Goal: Communication & Community: Participate in discussion

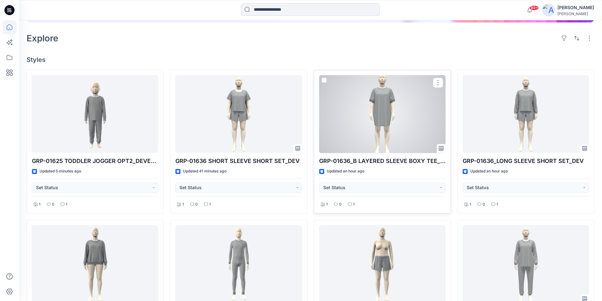
scroll to position [190, 0]
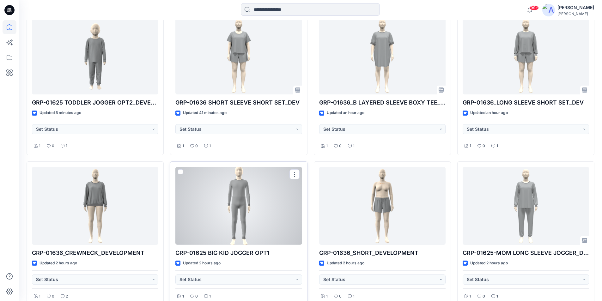
click at [240, 224] on div at bounding box center [238, 206] width 126 height 78
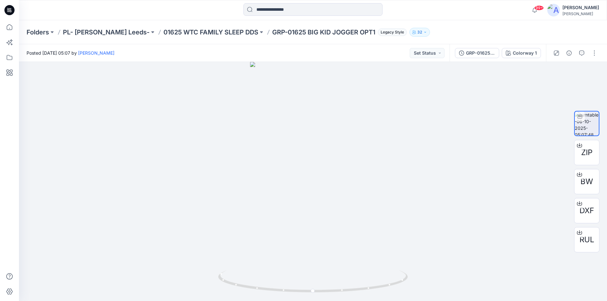
click at [9, 9] on icon at bounding box center [7, 9] width 1 height 0
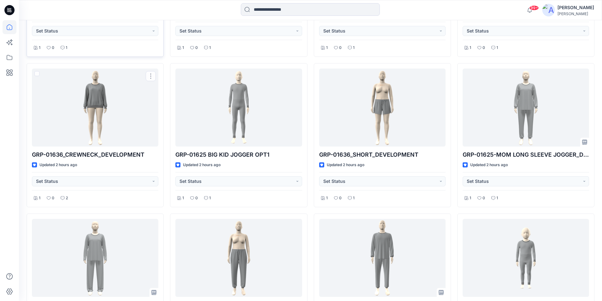
scroll to position [154, 0]
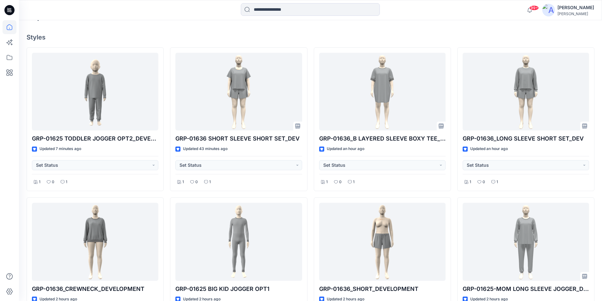
click at [7, 11] on icon at bounding box center [8, 10] width 2 height 0
click at [5, 8] on icon at bounding box center [9, 10] width 10 height 20
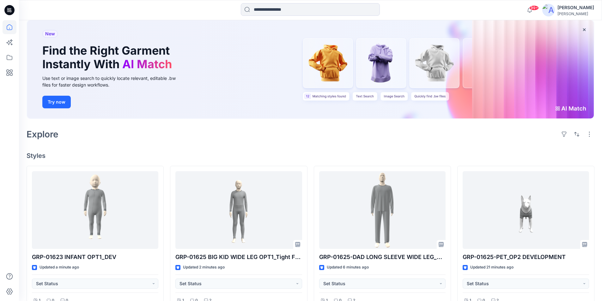
scroll to position [95, 0]
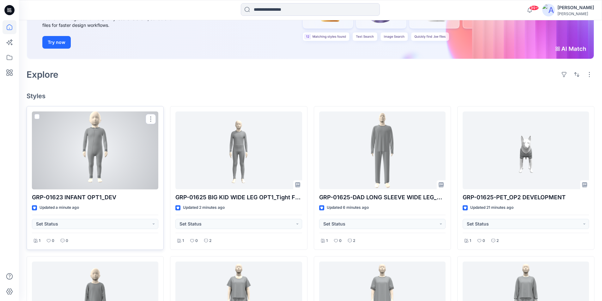
click at [98, 179] on div at bounding box center [95, 151] width 126 height 78
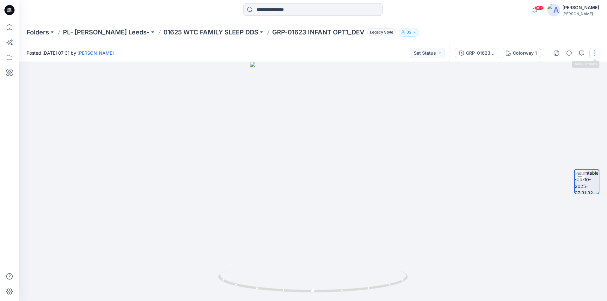
click at [593, 55] on button "button" at bounding box center [594, 53] width 10 height 10
click at [570, 69] on button "Edit" at bounding box center [567, 68] width 58 height 12
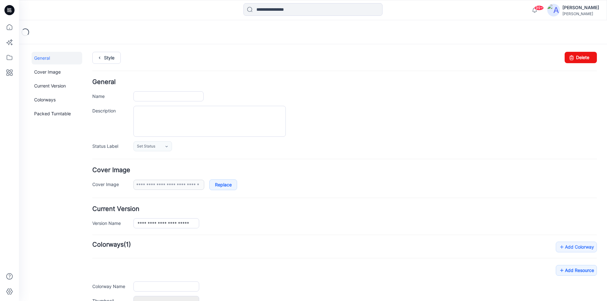
type input "**********"
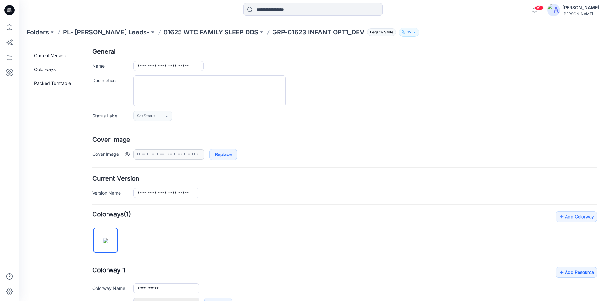
scroll to position [63, 0]
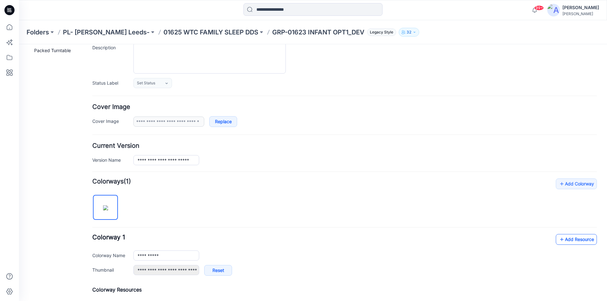
click at [577, 239] on link "Add Resource" at bounding box center [575, 239] width 41 height 11
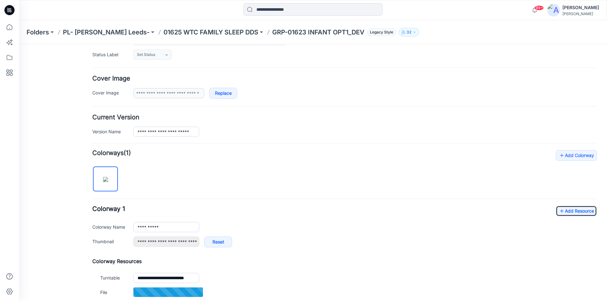
scroll to position [126, 0]
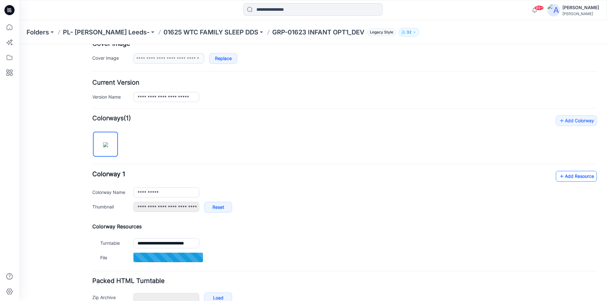
click at [576, 179] on link "Add Resource" at bounding box center [575, 176] width 41 height 11
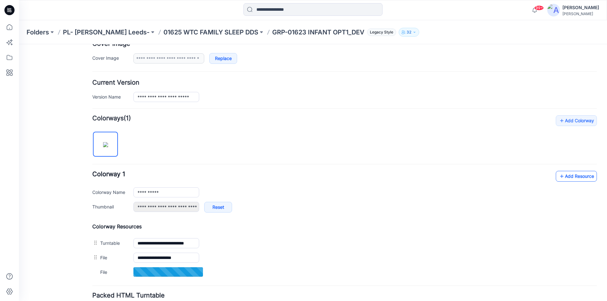
click at [586, 179] on link "Add Resource" at bounding box center [575, 176] width 41 height 11
click at [578, 179] on link "Add Resource" at bounding box center [575, 176] width 41 height 11
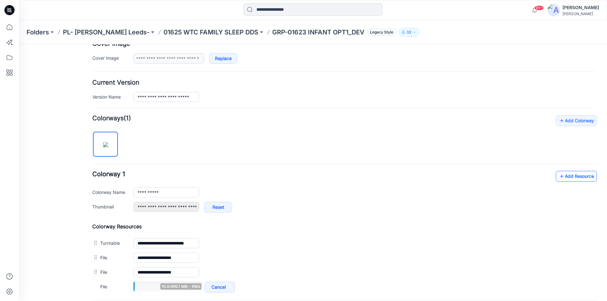
click at [571, 178] on link "Add Resource" at bounding box center [575, 176] width 41 height 11
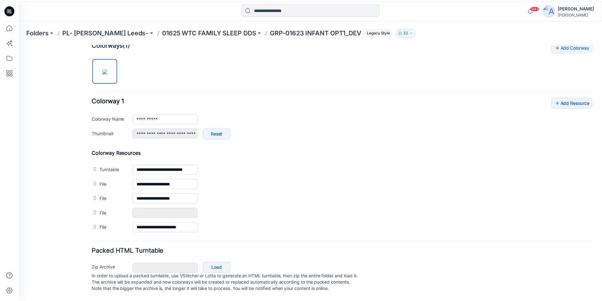
scroll to position [192, 0]
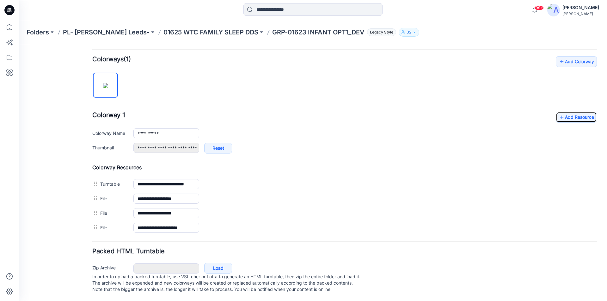
click at [11, 13] on icon at bounding box center [9, 10] width 10 height 10
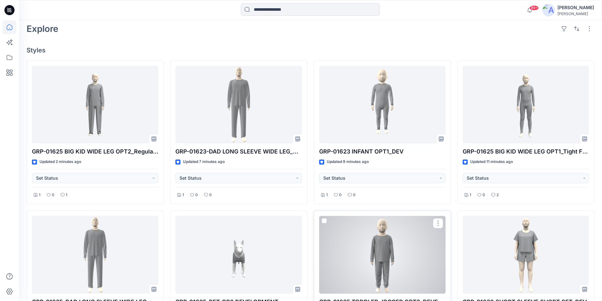
scroll to position [126, 0]
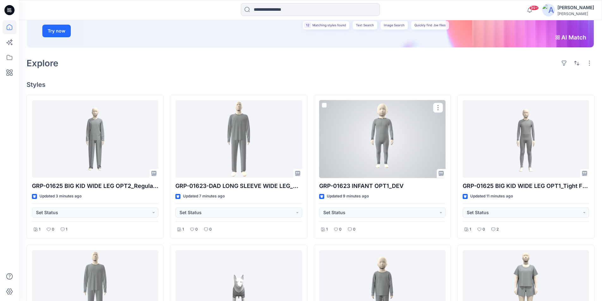
scroll to position [95, 0]
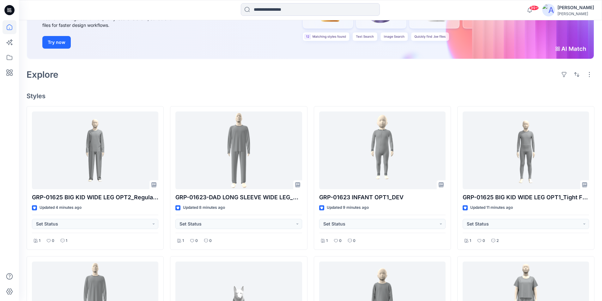
click at [10, 12] on icon at bounding box center [8, 11] width 3 height 0
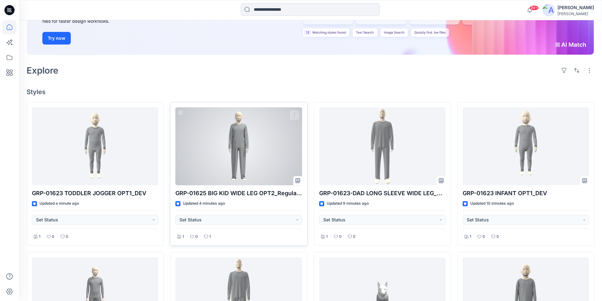
scroll to position [158, 0]
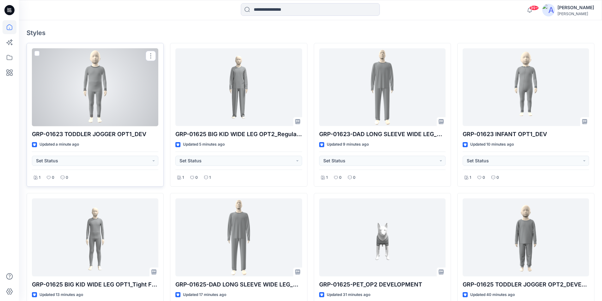
click at [130, 107] on div at bounding box center [95, 87] width 126 height 78
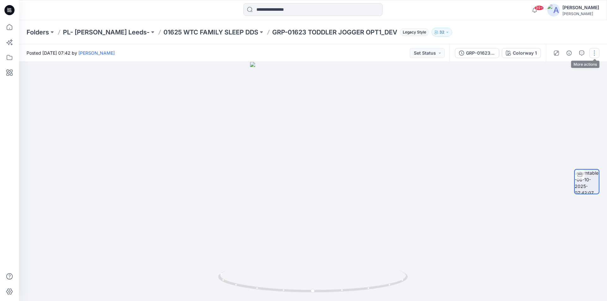
click at [593, 51] on button "button" at bounding box center [594, 53] width 10 height 10
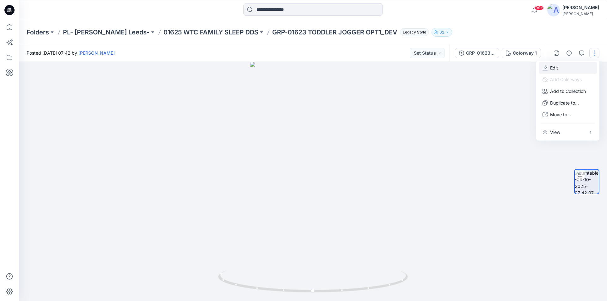
click at [561, 69] on button "Edit" at bounding box center [567, 68] width 58 height 12
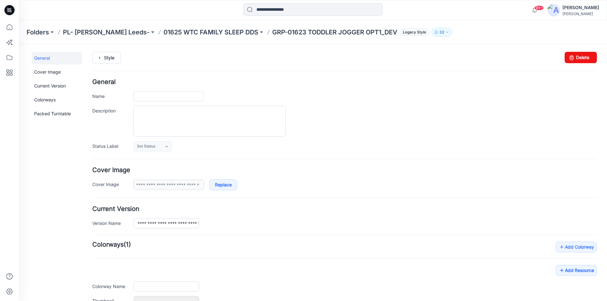
type input "**********"
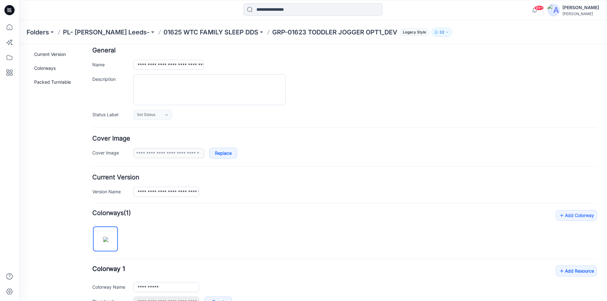
scroll to position [63, 0]
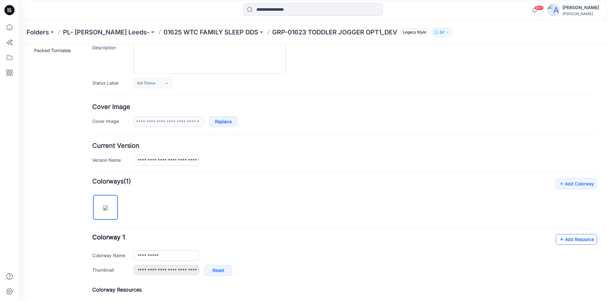
click at [562, 239] on link "Add Resource" at bounding box center [575, 239] width 41 height 11
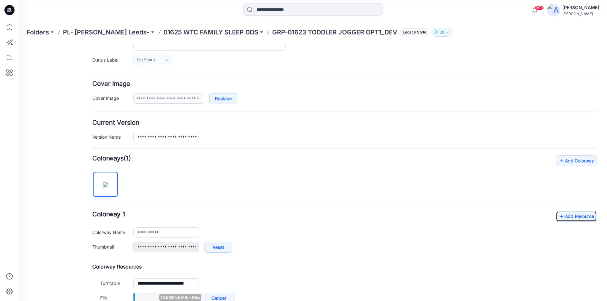
scroll to position [126, 0]
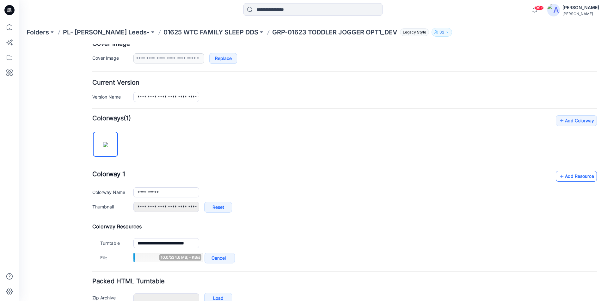
click at [565, 178] on link "Add Resource" at bounding box center [575, 176] width 41 height 11
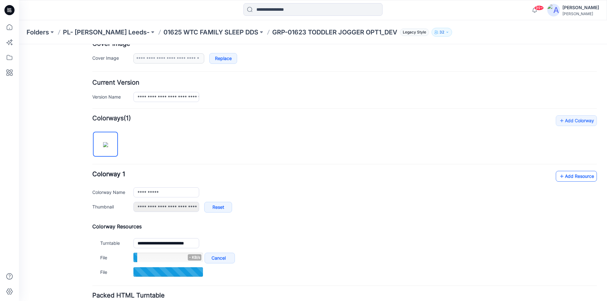
click at [574, 178] on link "Add Resource" at bounding box center [575, 176] width 41 height 11
click at [565, 174] on link "Add Resource" at bounding box center [575, 176] width 41 height 11
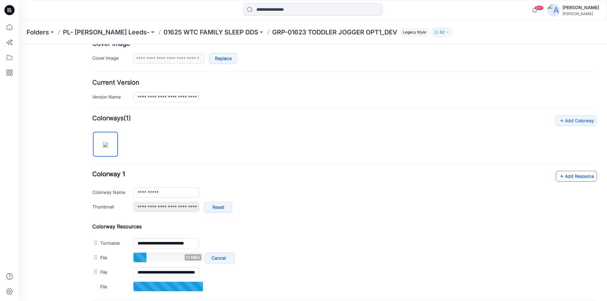
click at [572, 179] on link "Add Resource" at bounding box center [575, 176] width 41 height 11
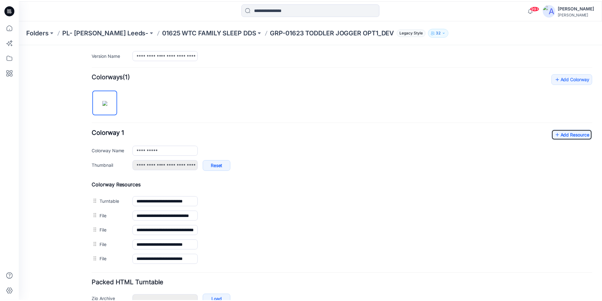
scroll to position [158, 0]
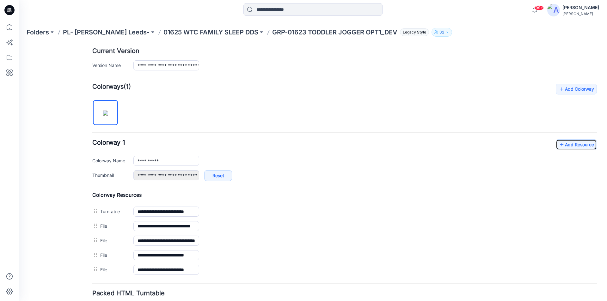
click at [8, 9] on icon at bounding box center [7, 9] width 1 height 0
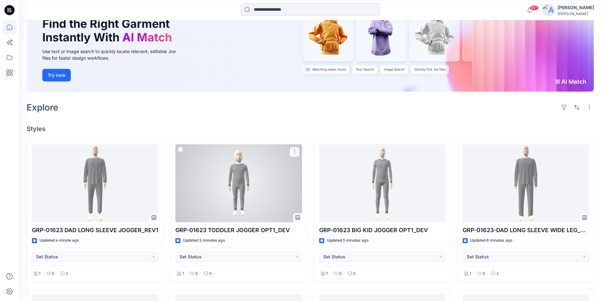
scroll to position [63, 0]
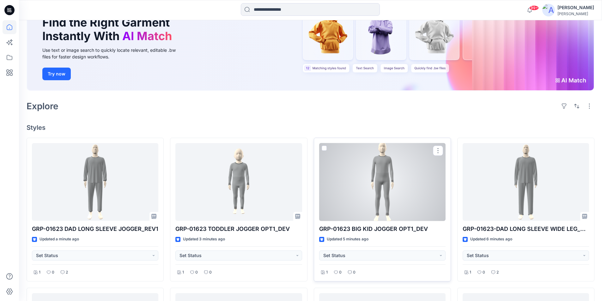
click at [375, 197] on div at bounding box center [382, 182] width 126 height 78
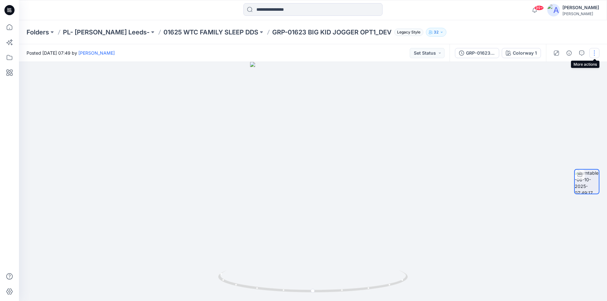
click at [596, 57] on button "button" at bounding box center [594, 53] width 10 height 10
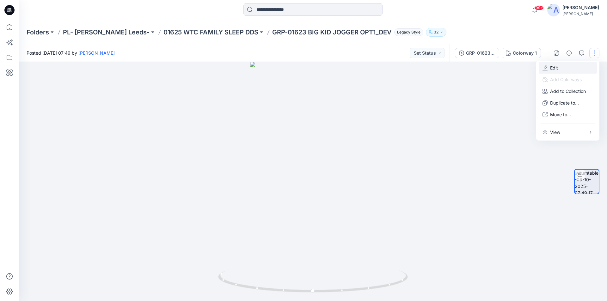
click at [554, 70] on p "Edit" at bounding box center [554, 67] width 8 height 7
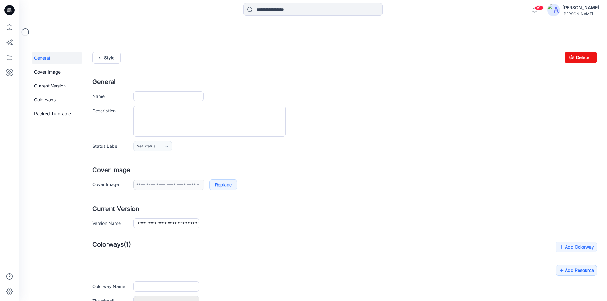
type input "**********"
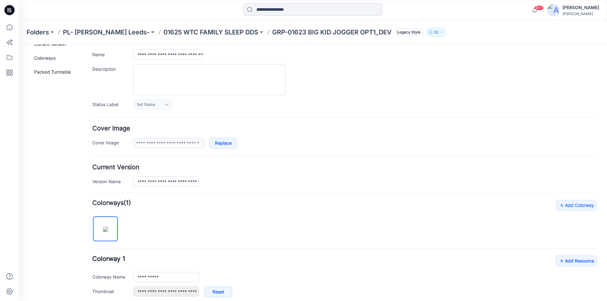
scroll to position [95, 0]
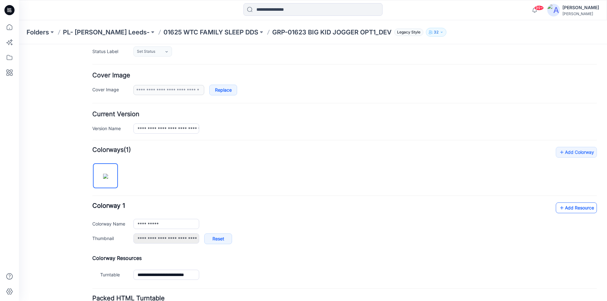
click at [565, 208] on link "Add Resource" at bounding box center [575, 207] width 41 height 11
click at [573, 209] on link "Add Resource" at bounding box center [575, 207] width 41 height 11
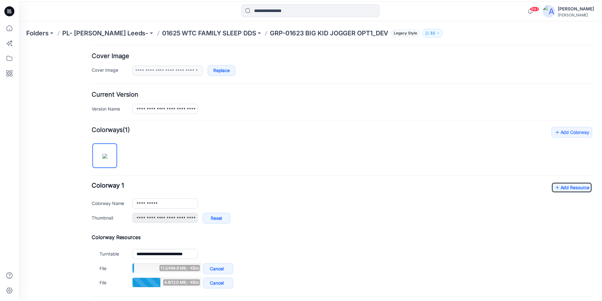
scroll to position [126, 0]
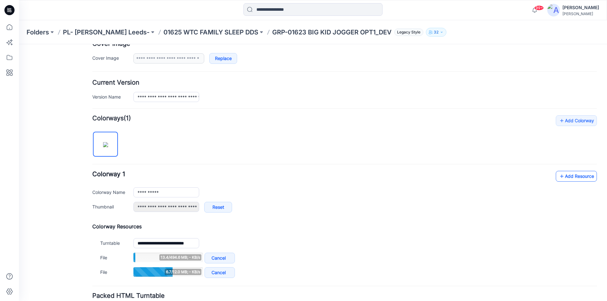
click at [576, 178] on link "Add Resource" at bounding box center [575, 176] width 41 height 11
click at [566, 176] on link "Add Resource" at bounding box center [575, 176] width 41 height 11
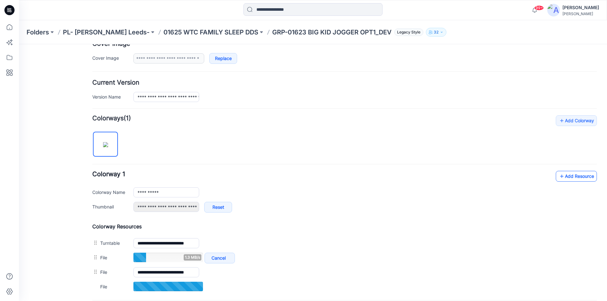
click at [563, 172] on link "Add Resource" at bounding box center [575, 176] width 41 height 11
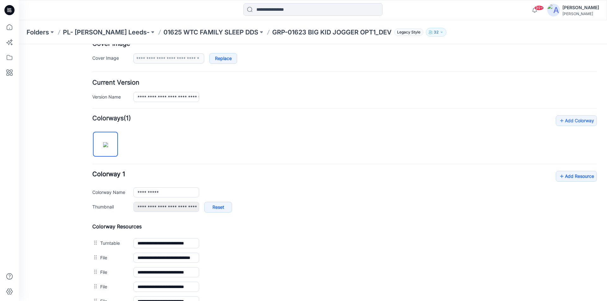
click at [6, 9] on icon at bounding box center [9, 10] width 10 height 10
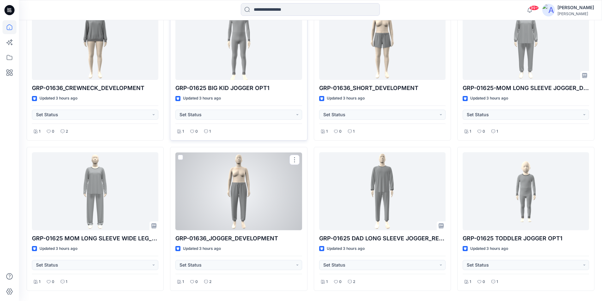
scroll to position [825, 0]
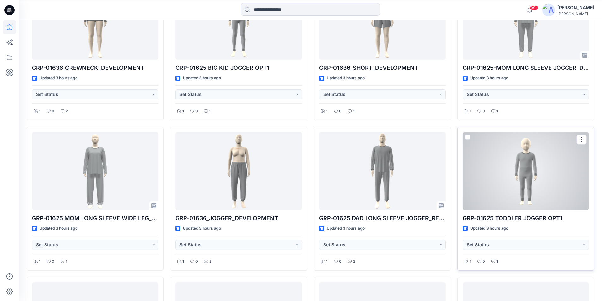
click at [512, 175] on div at bounding box center [525, 171] width 126 height 78
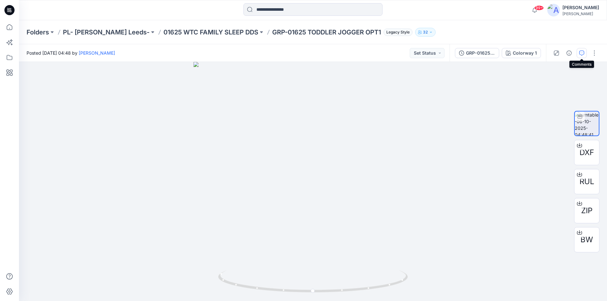
click at [583, 55] on icon "button" at bounding box center [581, 53] width 5 height 5
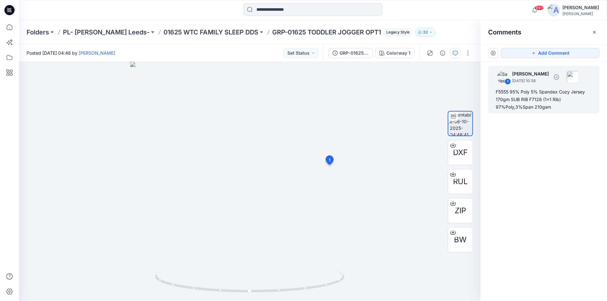
click at [519, 105] on div "F5555 95% Poly 5% Spandex Cozy Jersey 170gm SUB RIB F7128 (1x1 Rib) 97%Poly,3%S…" at bounding box center [543, 99] width 96 height 23
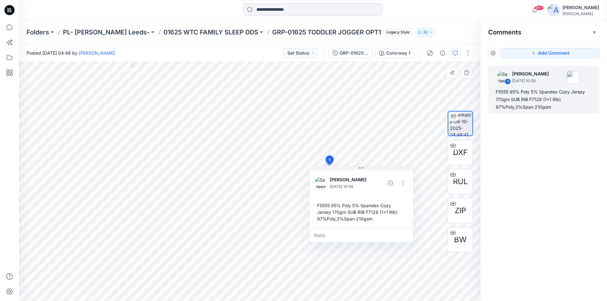
drag, startPoint x: 383, startPoint y: 221, endPoint x: 373, endPoint y: 220, distance: 10.6
click at [373, 220] on div "F5555 95% Poly 5% Spandex Cozy Jersey 170gm SUB RIB F7128 (1x1 Rib) 97%Poly,3%S…" at bounding box center [361, 212] width 94 height 25
click at [317, 204] on div "F5555 95% Poly 5% Spandex Cozy Jersey 170gm SUB RIB F7128 (1x1 Rib) 97%Poly,3%S…" at bounding box center [361, 212] width 94 height 25
copy div "F5555 95% Poly 5% Spandex Cozy Jersey 170gm SUB RIB F7128 (1x1 Rib) 97%Poly,3%S…"
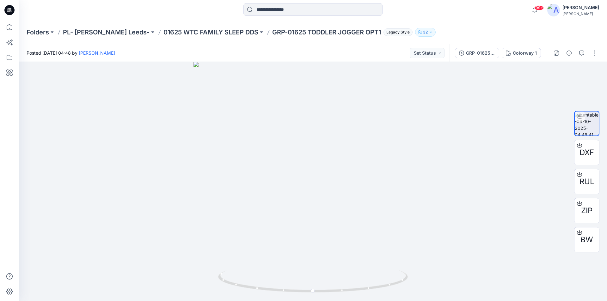
click at [8, 9] on icon at bounding box center [9, 10] width 10 height 10
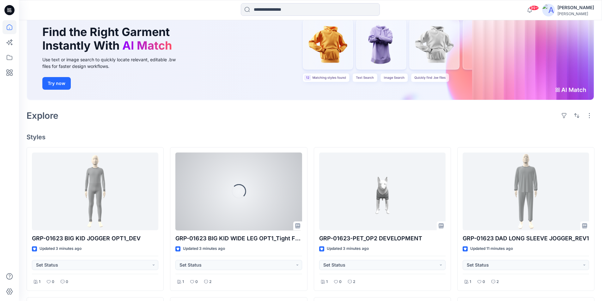
scroll to position [126, 0]
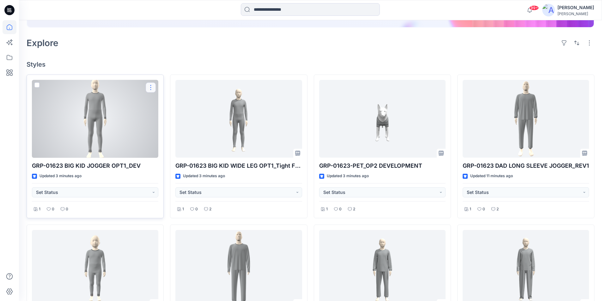
click at [149, 88] on button "button" at bounding box center [151, 87] width 10 height 10
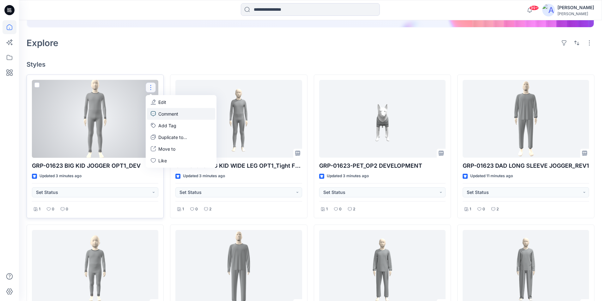
click at [165, 115] on p "Comment" at bounding box center [168, 114] width 20 height 7
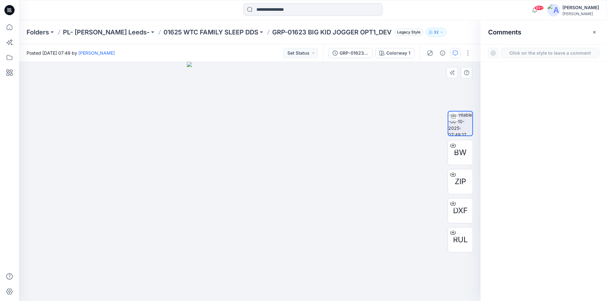
click at [329, 178] on div "1" at bounding box center [249, 181] width 461 height 239
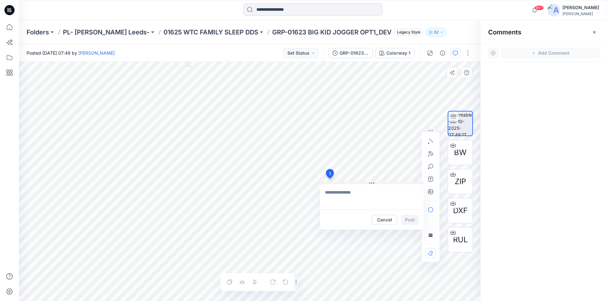
type textarea "**********"
click at [409, 219] on button "Post" at bounding box center [409, 220] width 17 height 10
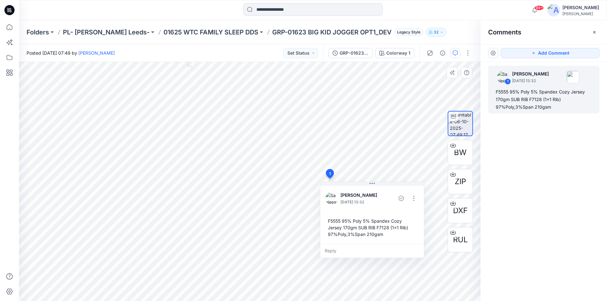
click at [9, 11] on icon at bounding box center [9, 10] width 10 height 10
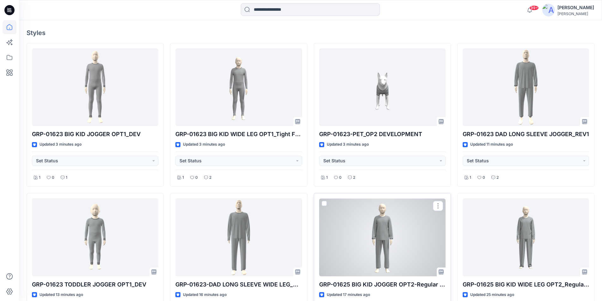
scroll to position [221, 0]
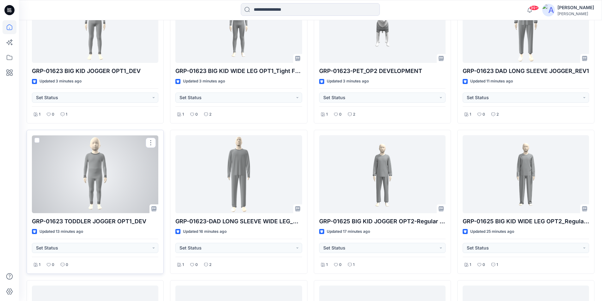
click at [124, 190] on div at bounding box center [95, 174] width 126 height 78
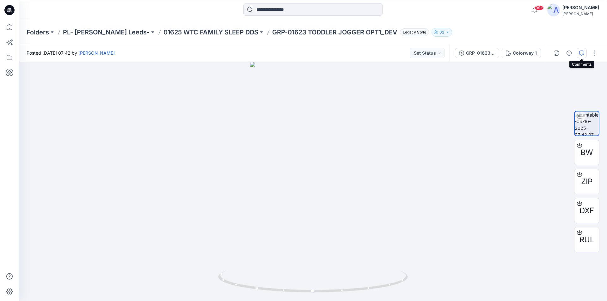
click at [580, 55] on icon "button" at bounding box center [581, 53] width 5 height 5
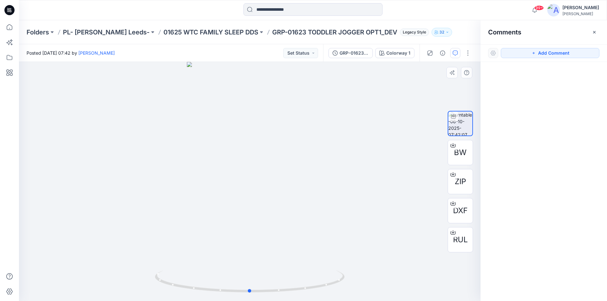
click at [341, 204] on div at bounding box center [249, 181] width 461 height 239
click at [548, 45] on div "Add Comment" at bounding box center [543, 53] width 126 height 18
drag, startPoint x: 545, startPoint y: 51, endPoint x: 542, endPoint y: 53, distance: 3.6
click at [544, 51] on button "Add Comment" at bounding box center [549, 53] width 99 height 10
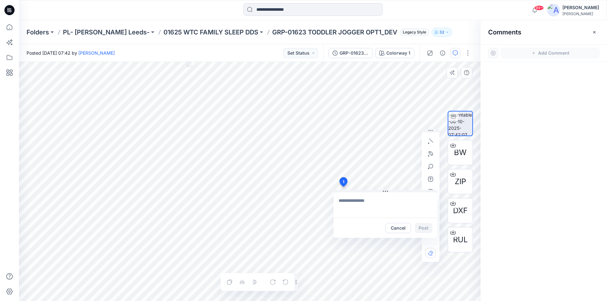
click at [343, 187] on div "1 Cancel Post Layer 1" at bounding box center [249, 181] width 461 height 239
type textarea "**********"
click at [425, 228] on button "Post" at bounding box center [422, 228] width 17 height 10
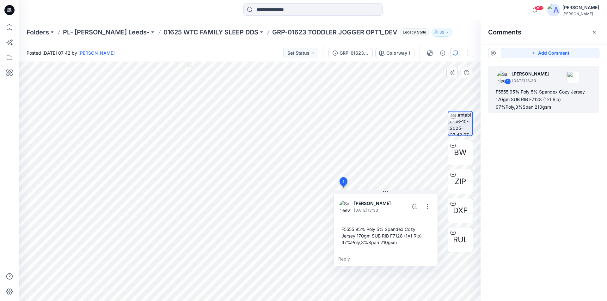
click at [9, 10] on icon at bounding box center [8, 10] width 2 height 0
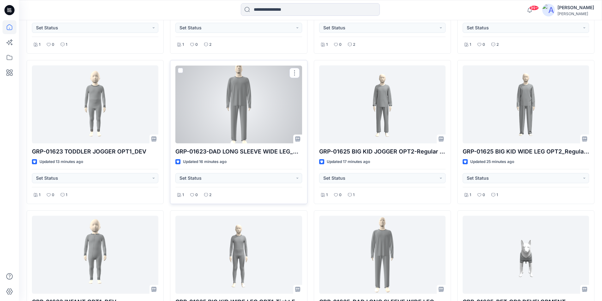
scroll to position [347, 0]
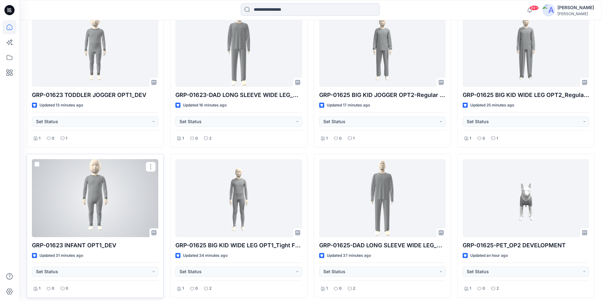
click at [117, 202] on div at bounding box center [95, 198] width 126 height 78
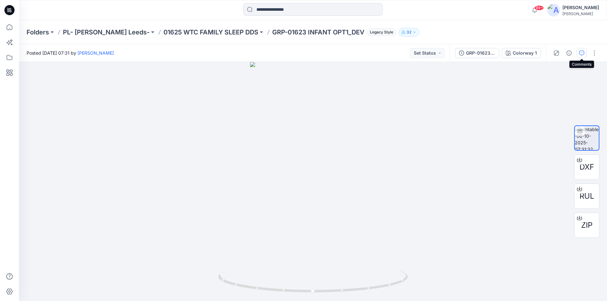
click at [579, 51] on icon "button" at bounding box center [581, 53] width 5 height 5
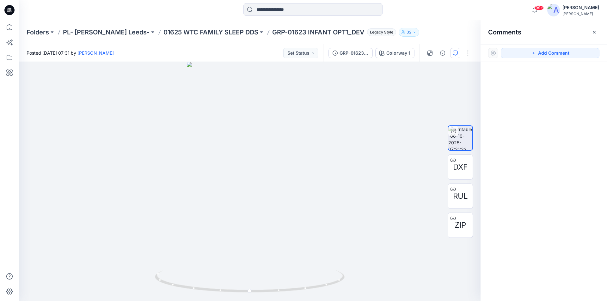
drag, startPoint x: 554, startPoint y: 53, endPoint x: 521, endPoint y: 79, distance: 41.6
click at [554, 53] on button "Add Comment" at bounding box center [549, 53] width 99 height 10
click at [317, 187] on div "1" at bounding box center [249, 181] width 461 height 239
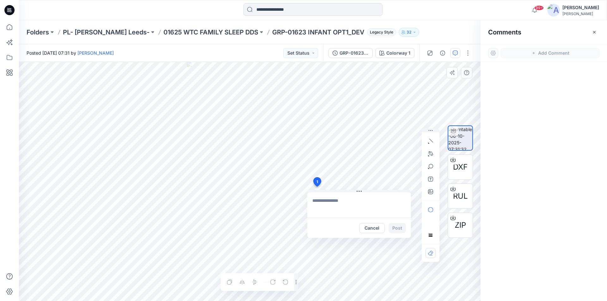
type textarea "**********"
click at [401, 227] on button "Post" at bounding box center [396, 228] width 17 height 10
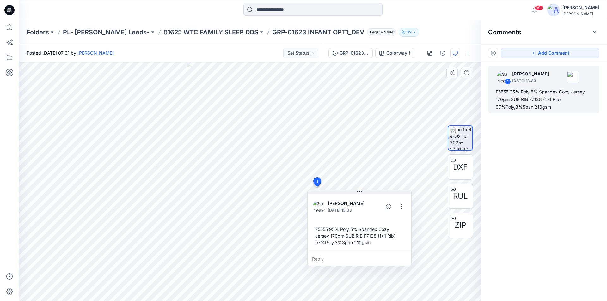
click at [9, 12] on icon at bounding box center [9, 10] width 10 height 10
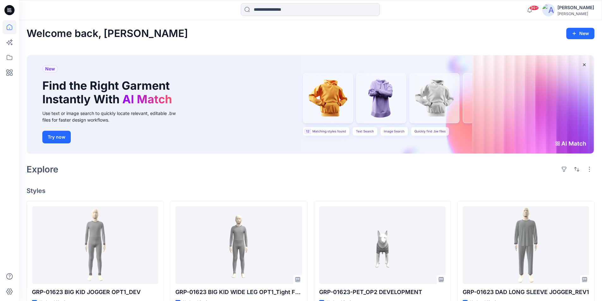
click at [9, 11] on icon at bounding box center [9, 10] width 10 height 10
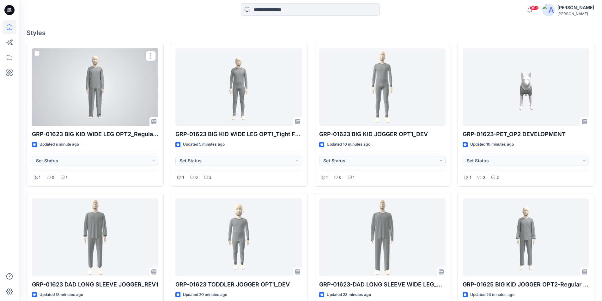
scroll to position [32, 0]
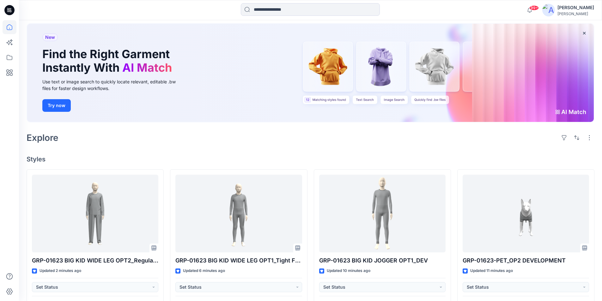
click at [9, 10] on icon at bounding box center [9, 10] width 10 height 10
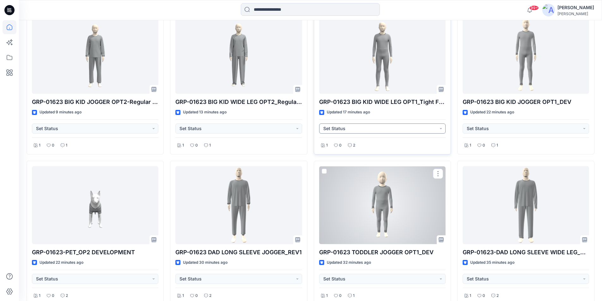
scroll to position [190, 0]
